Goal: Use online tool/utility: Utilize a website feature to perform a specific function

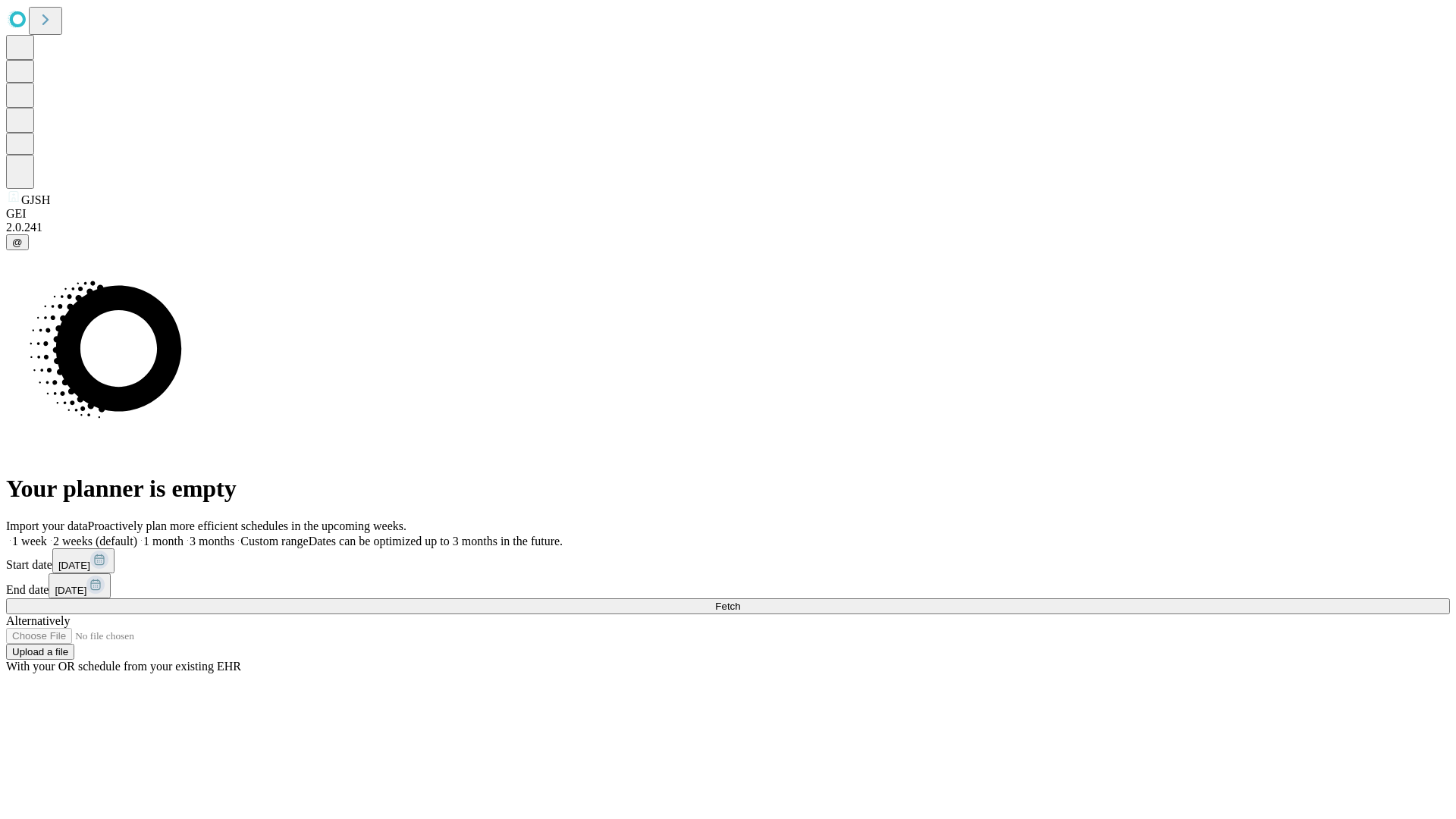
click at [740, 600] on span "Fetch" at bounding box center [728, 606] width 25 height 12
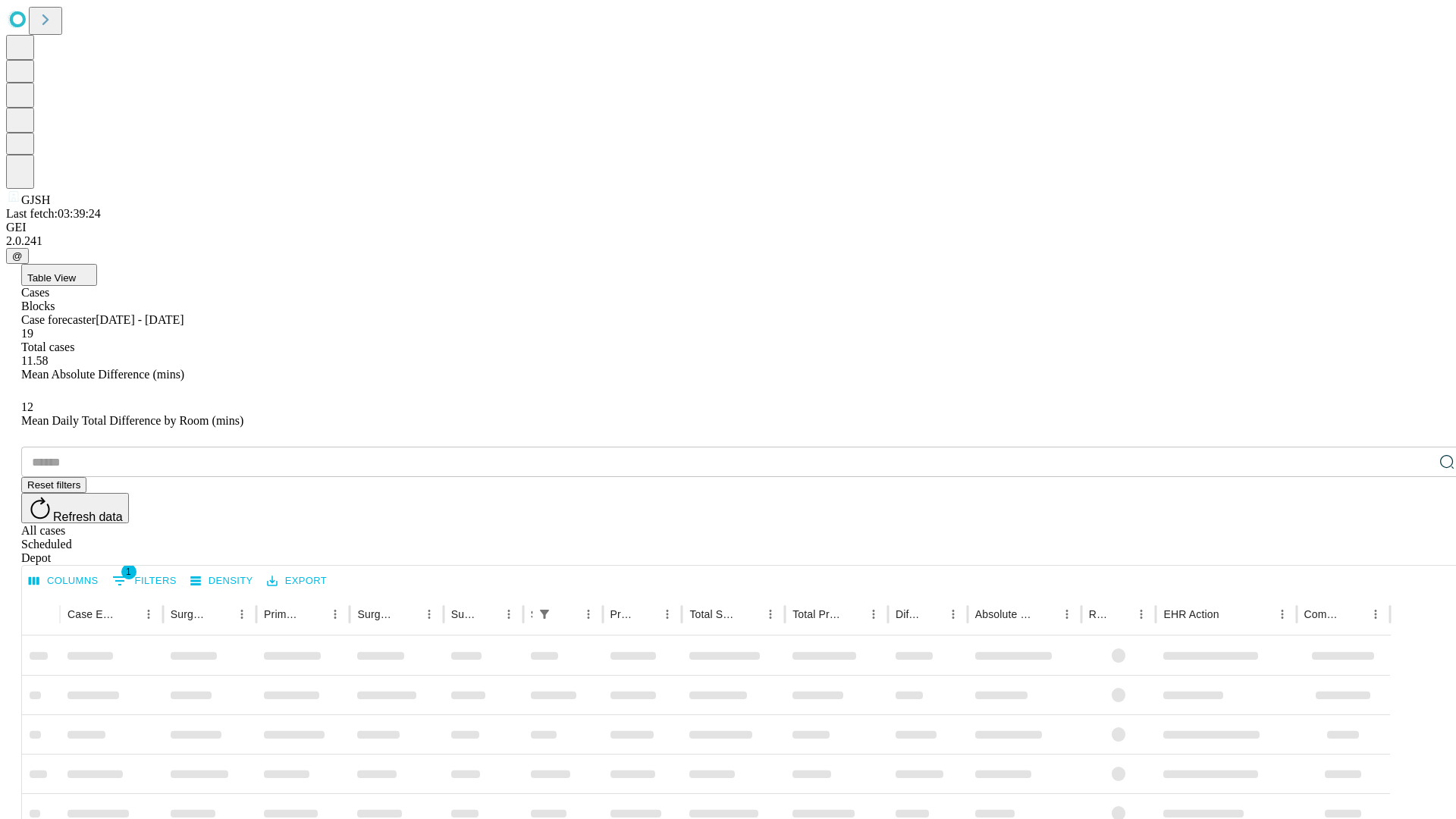
click at [76, 272] on span "Table View" at bounding box center [52, 278] width 49 height 12
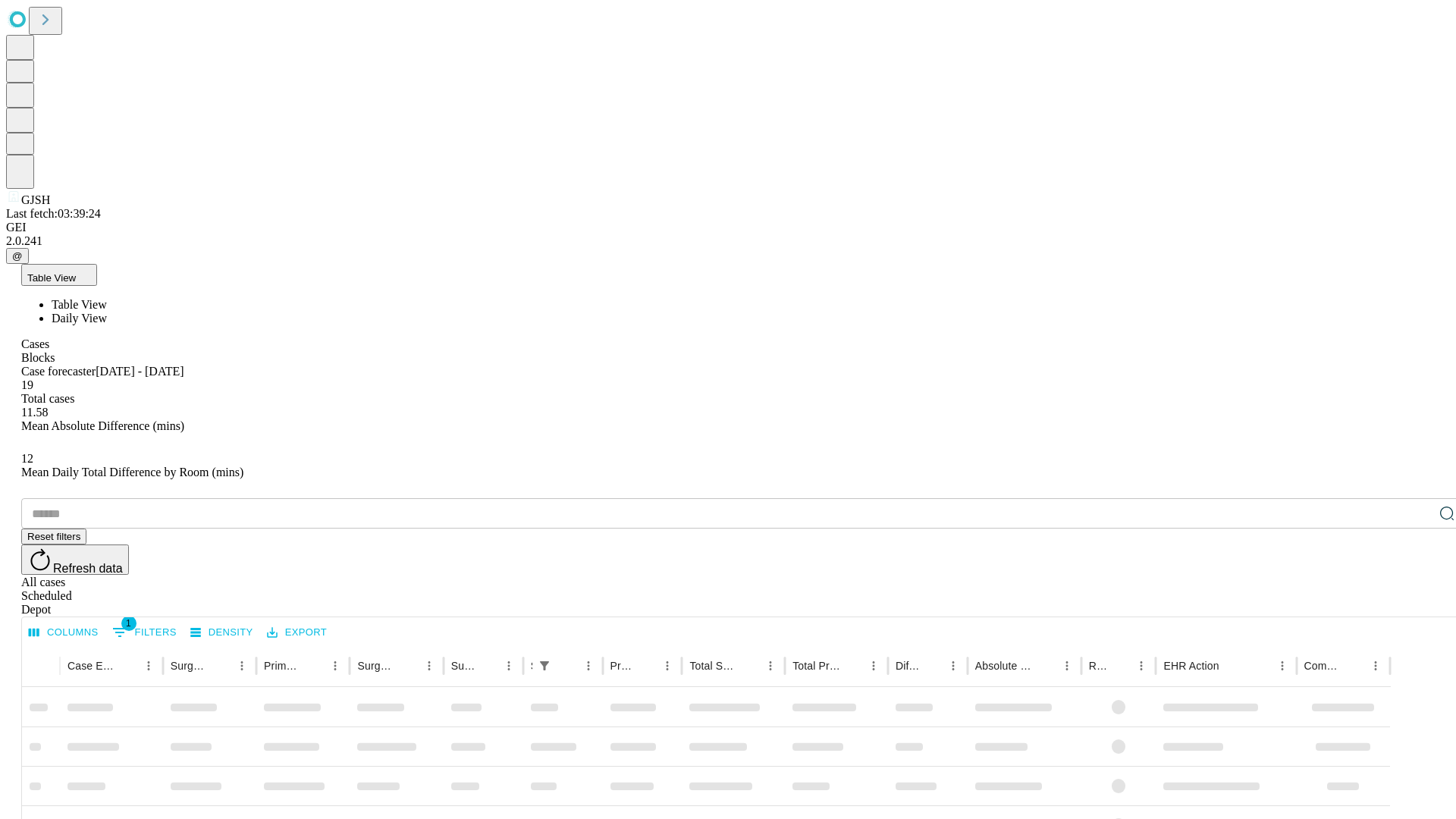
click at [107, 312] on span "Daily View" at bounding box center [79, 318] width 55 height 13
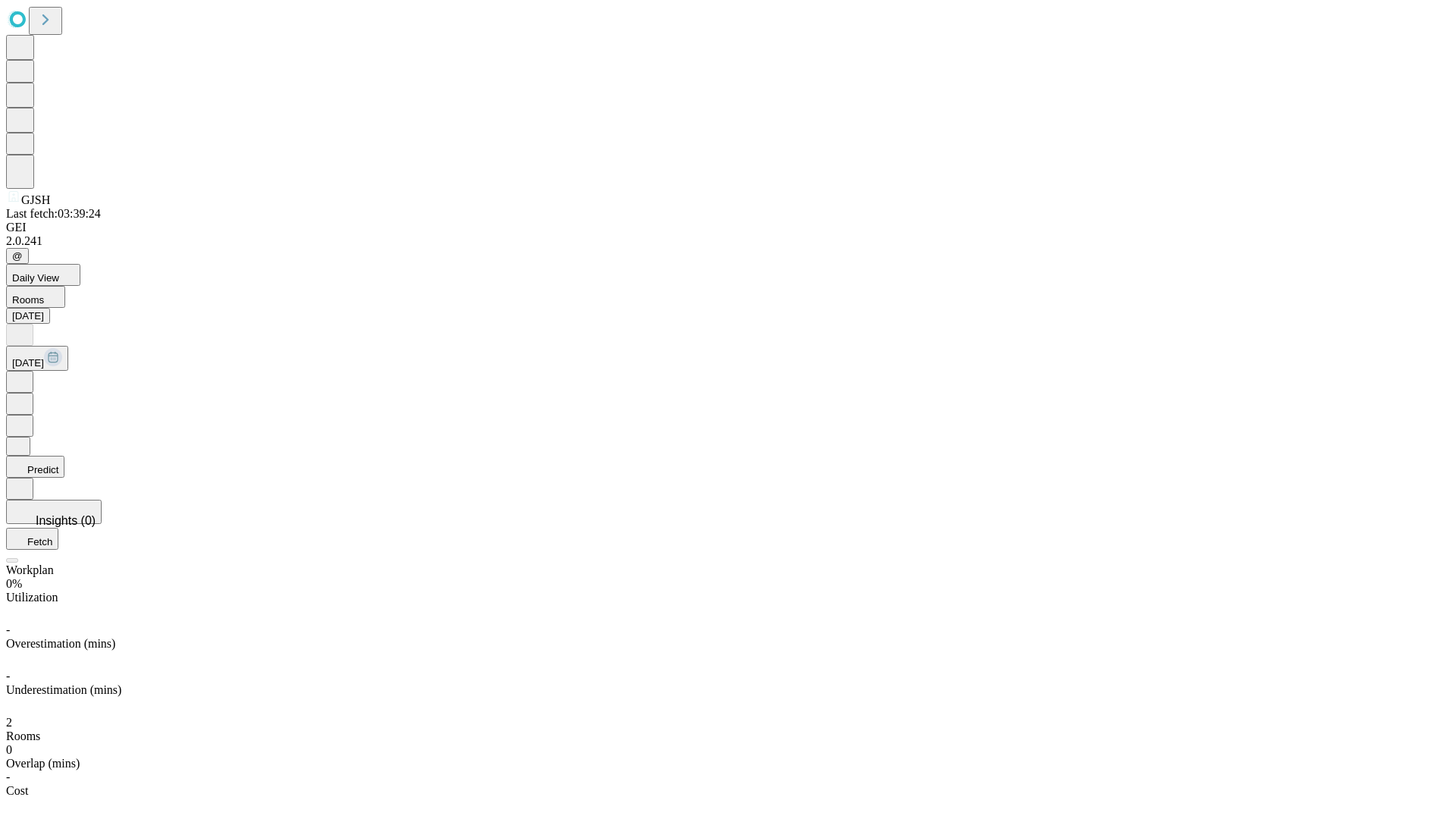
click at [64, 456] on button "Predict" at bounding box center [35, 466] width 58 height 22
